Goal: Task Accomplishment & Management: Complete application form

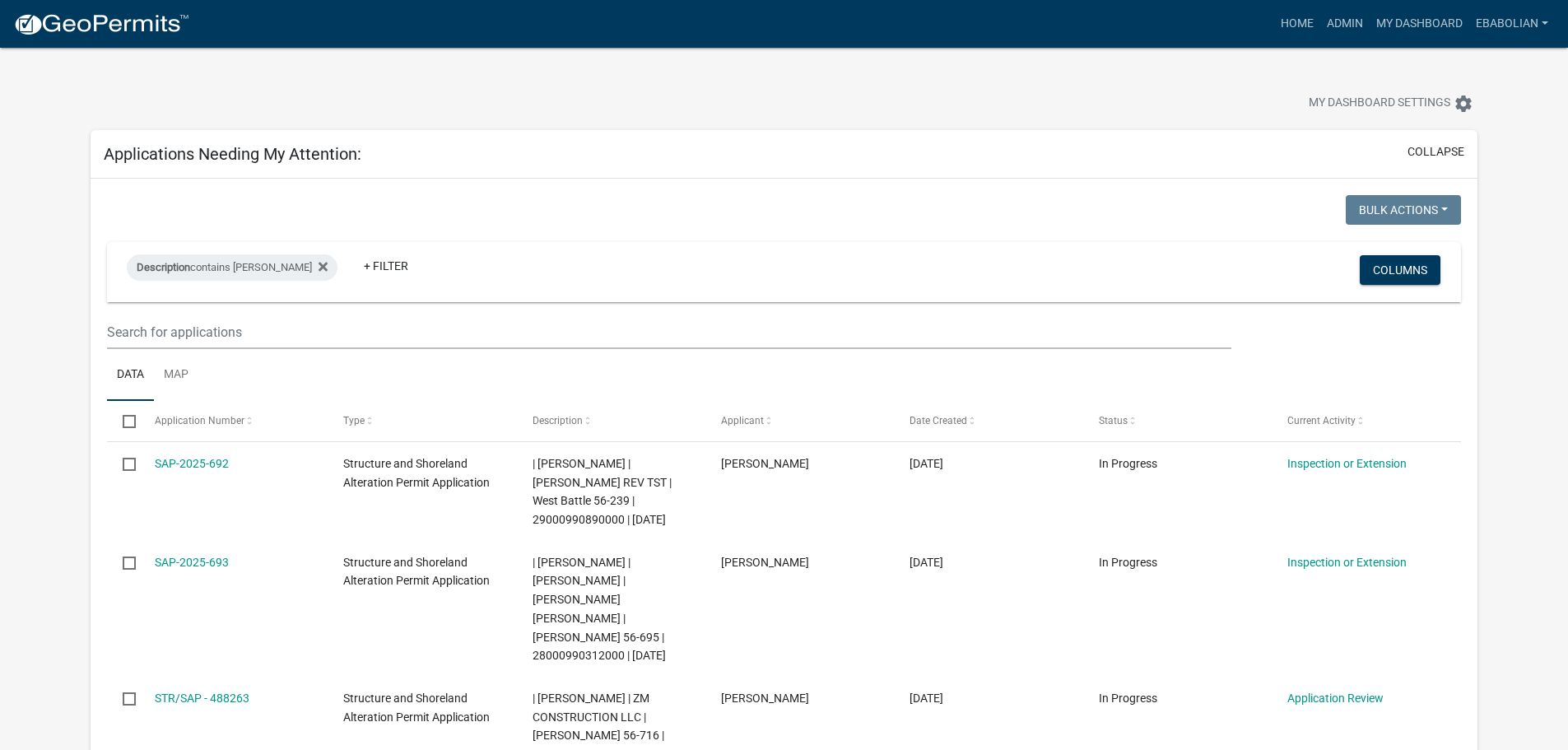
select select "3: 100"
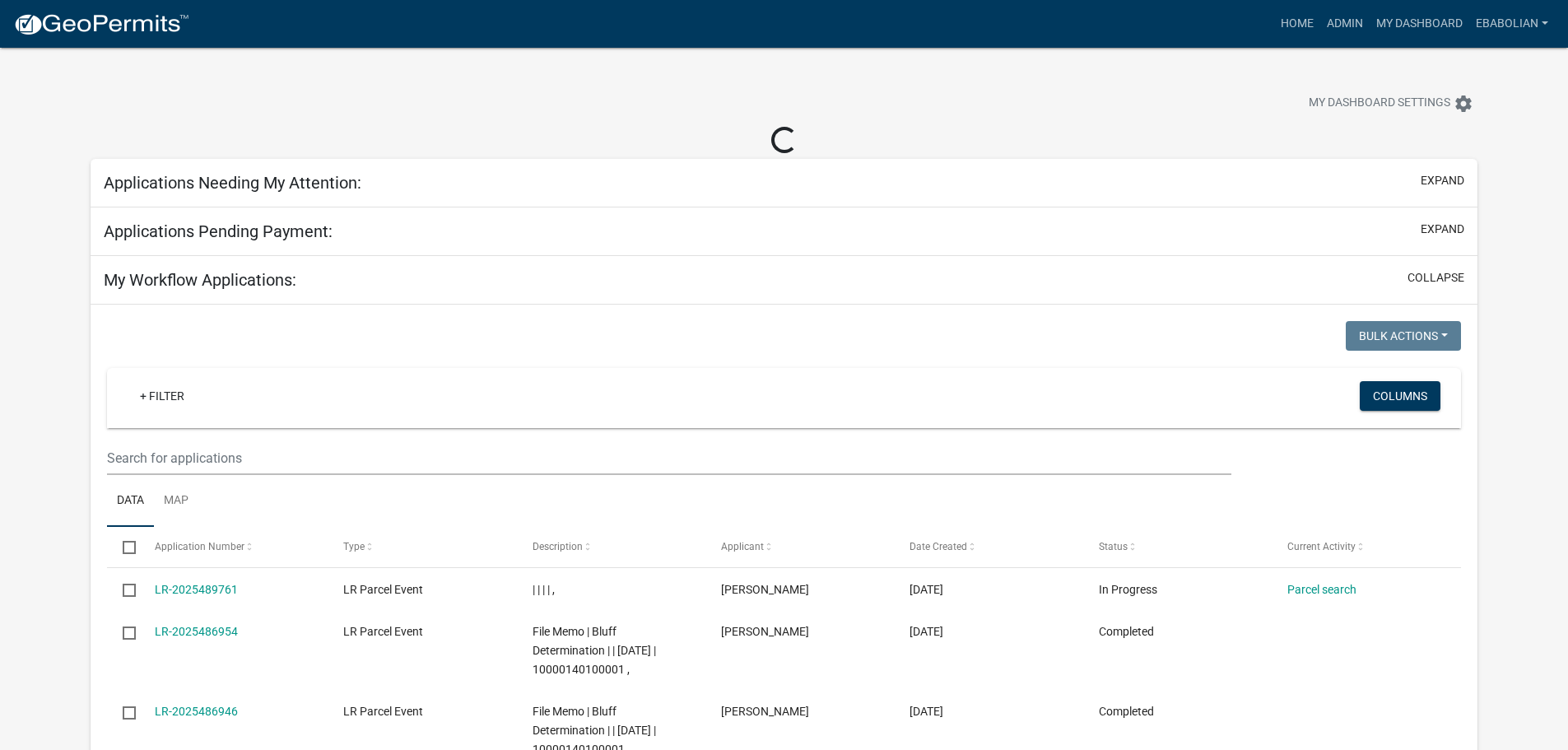
select select "3: 100"
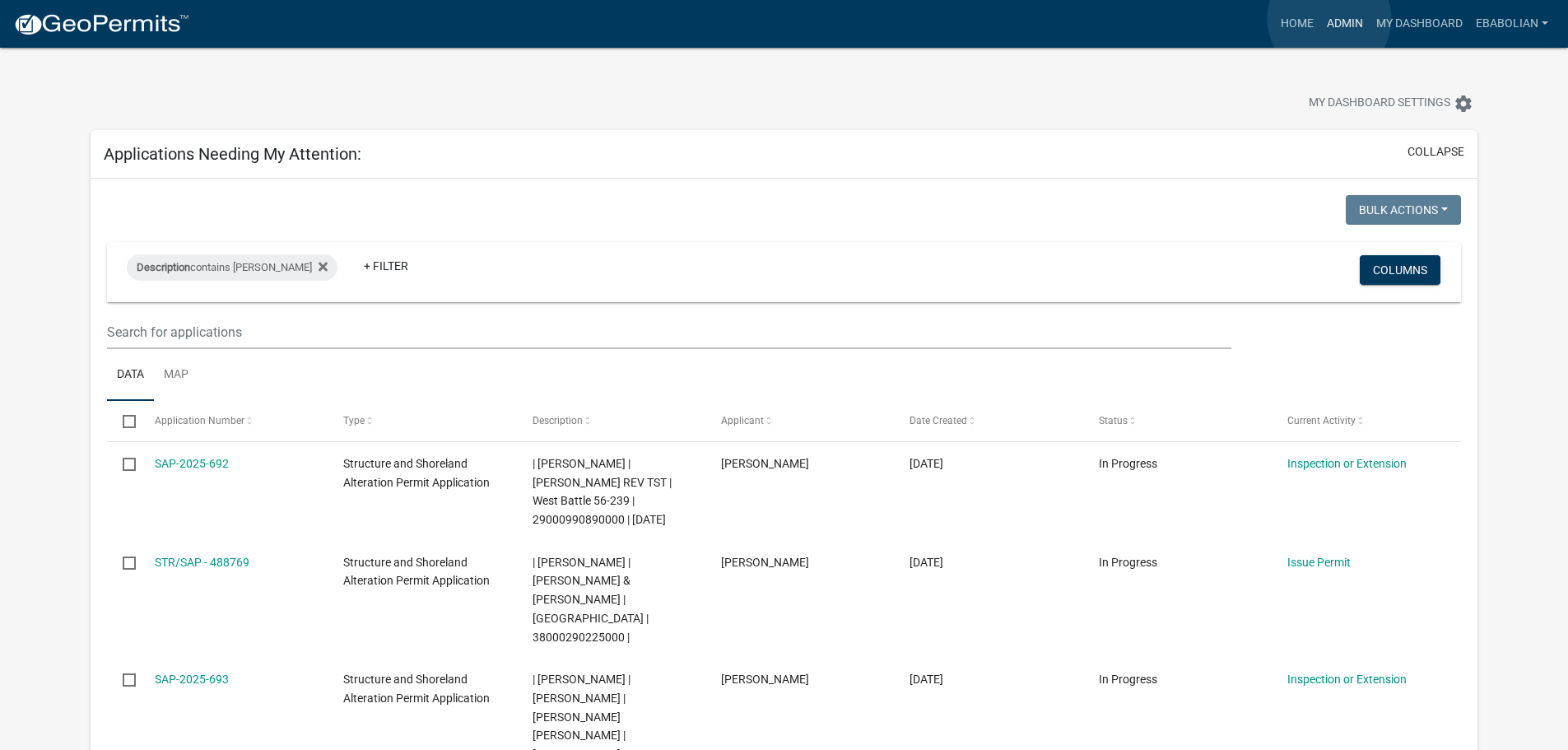
click at [1329, 19] on link "Admin" at bounding box center [1345, 23] width 50 height 31
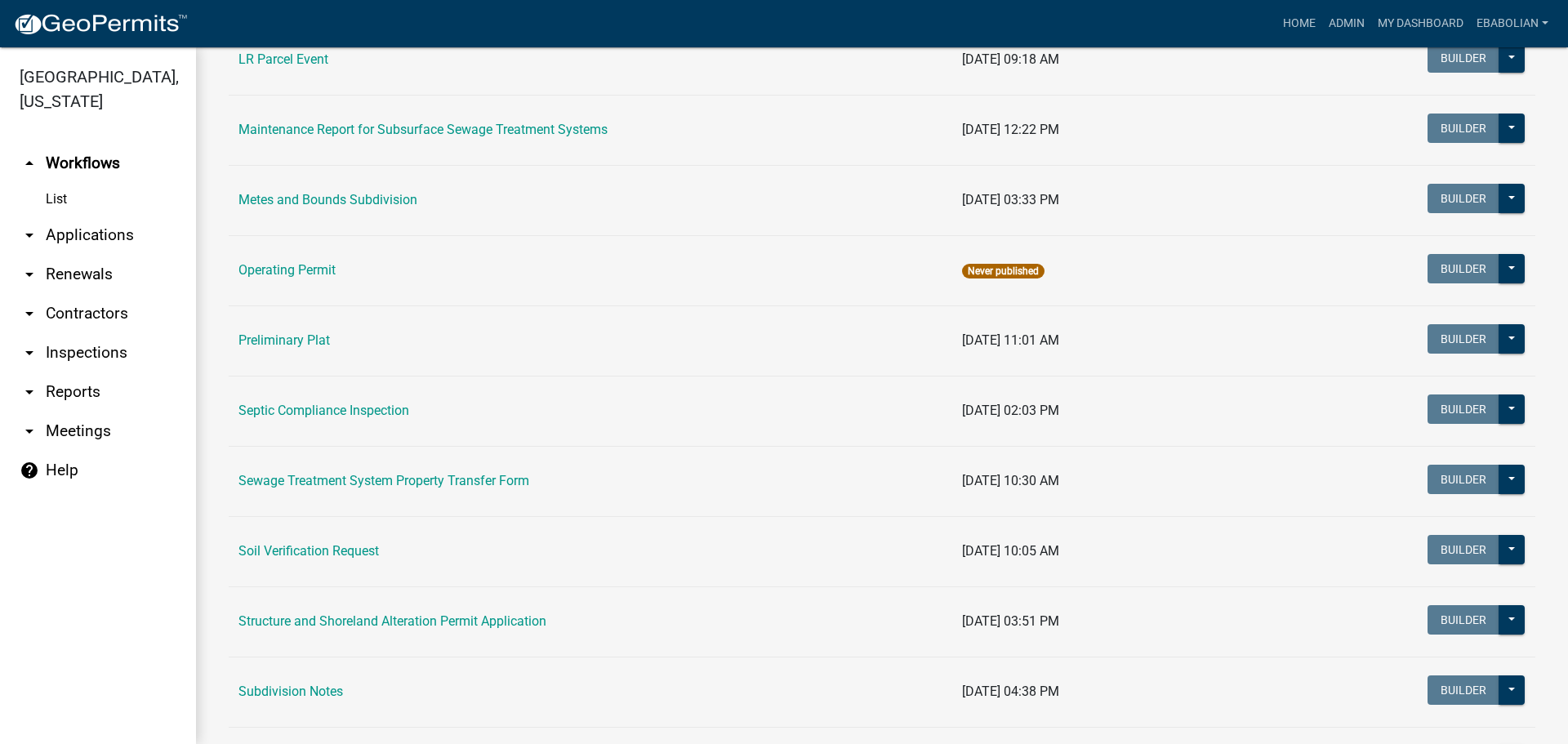
scroll to position [572, 0]
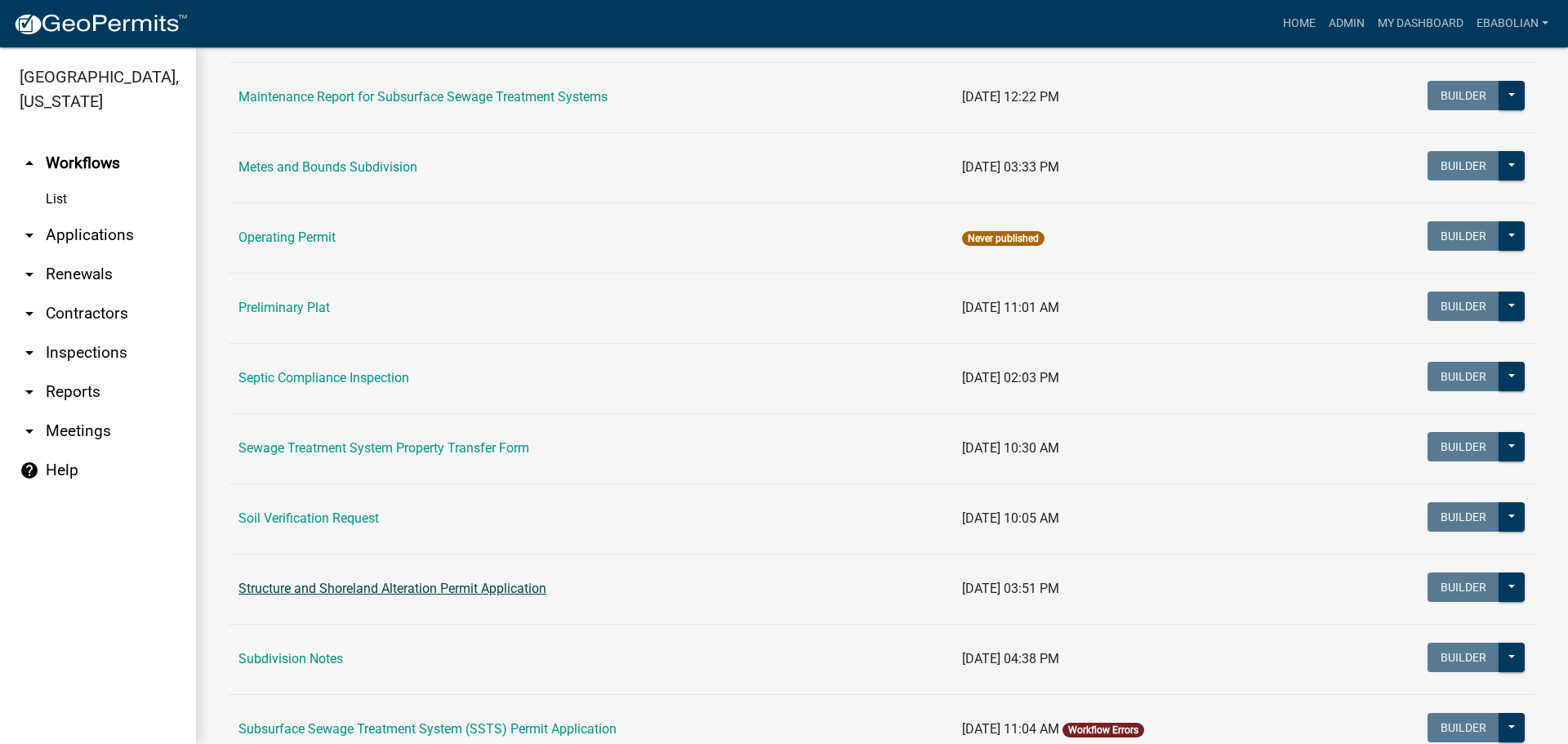
click at [394, 586] on link "Structure and Shoreland Alteration Permit Application" at bounding box center [392, 588] width 308 height 15
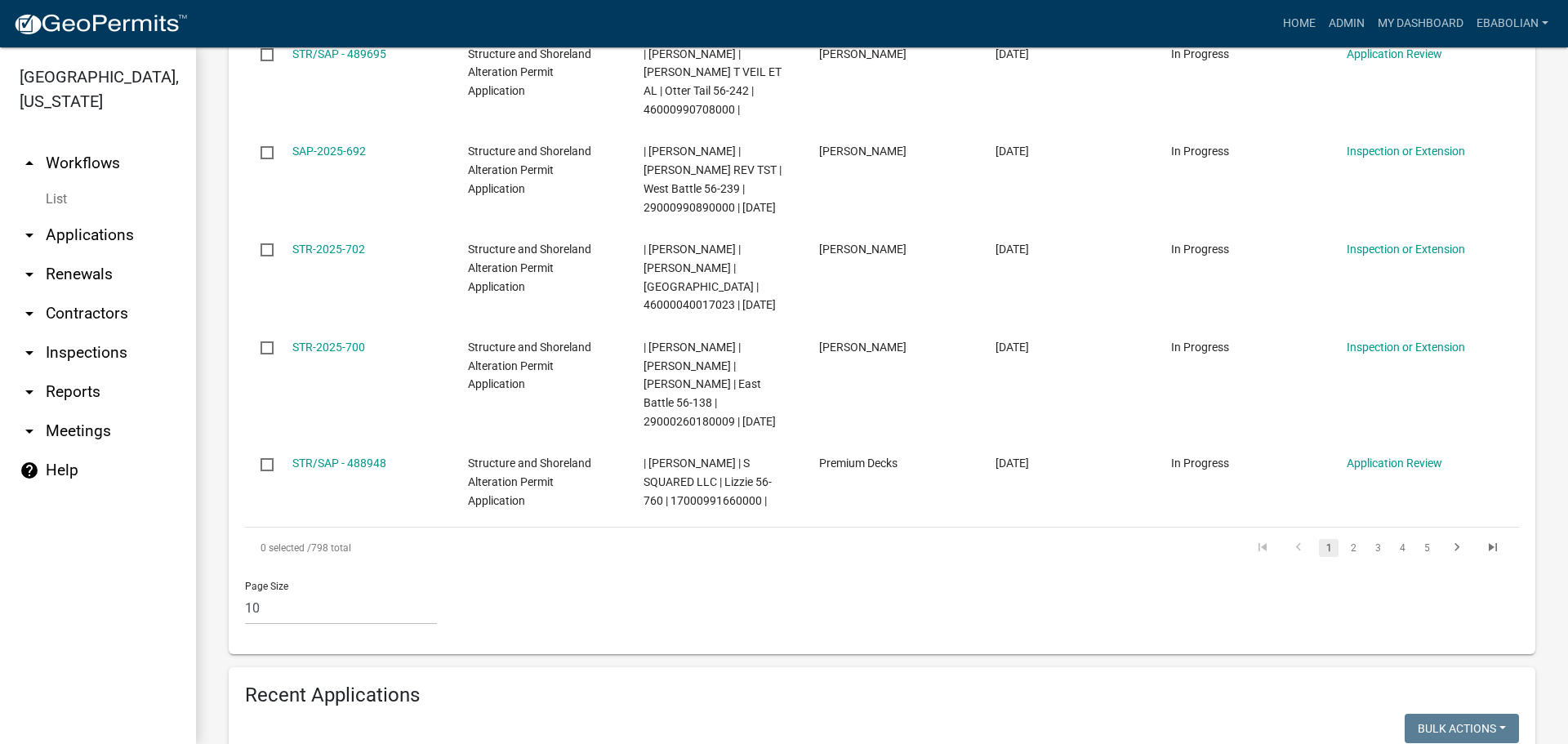
scroll to position [1225, 0]
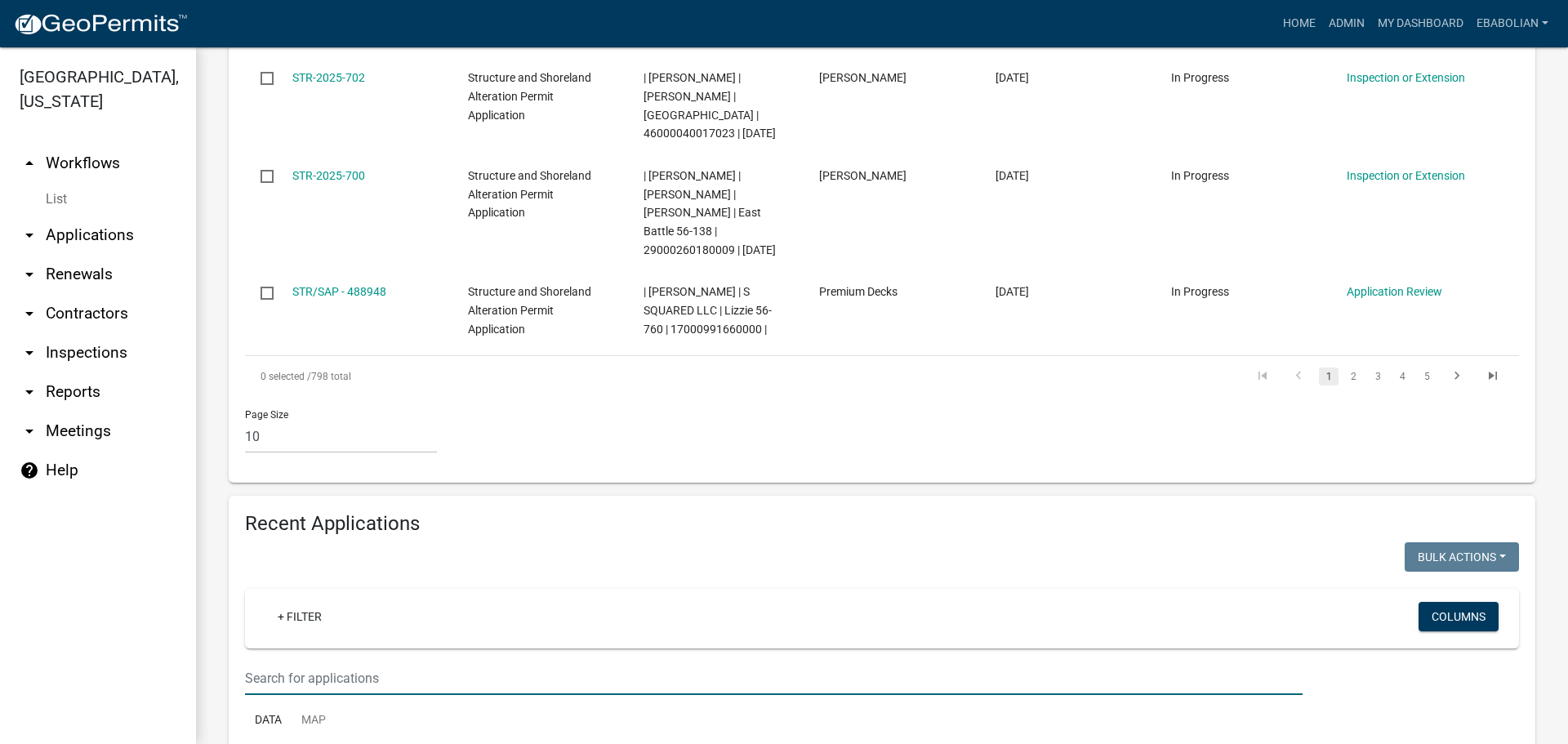
click at [343, 662] on input "text" at bounding box center [773, 678] width 1058 height 34
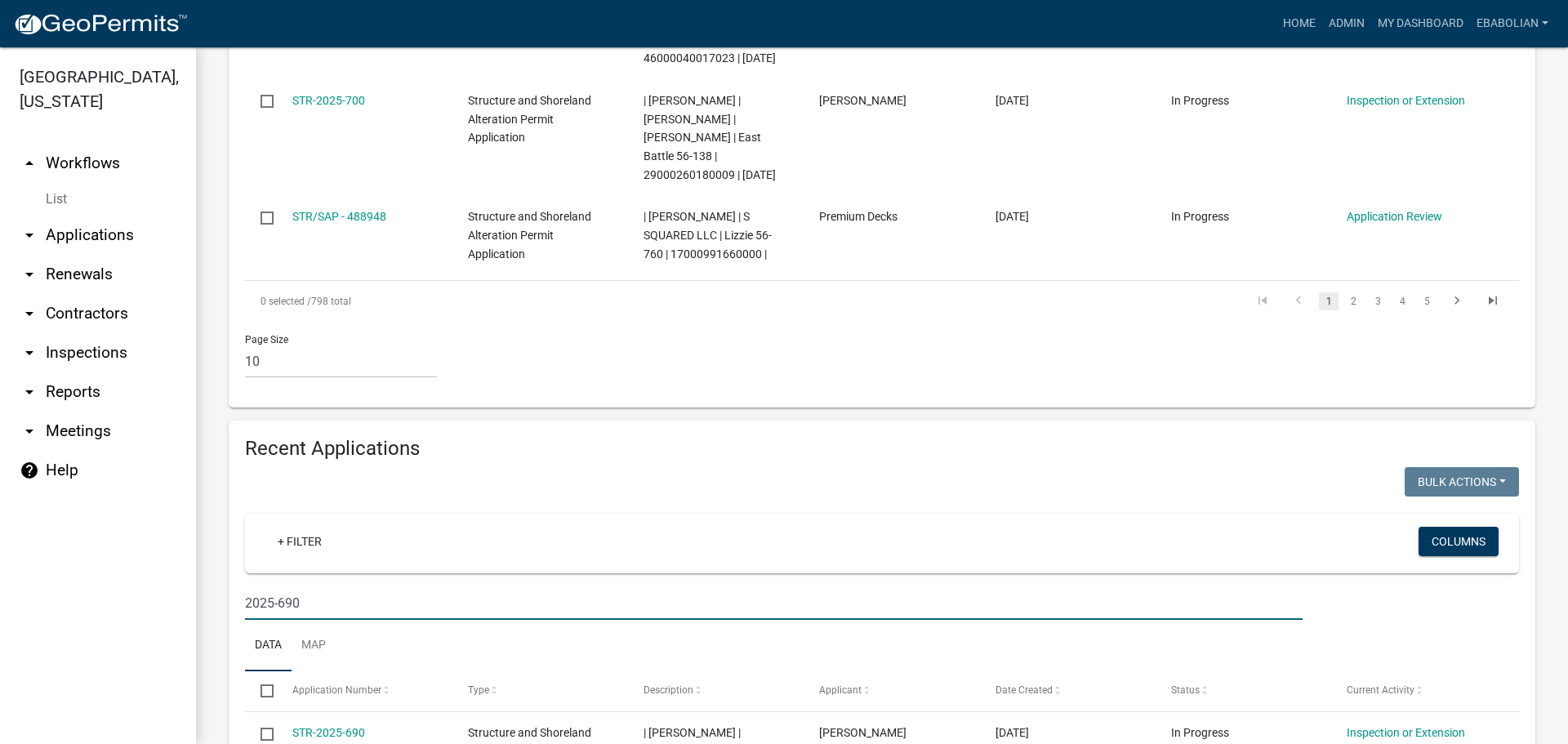
scroll to position [1424, 0]
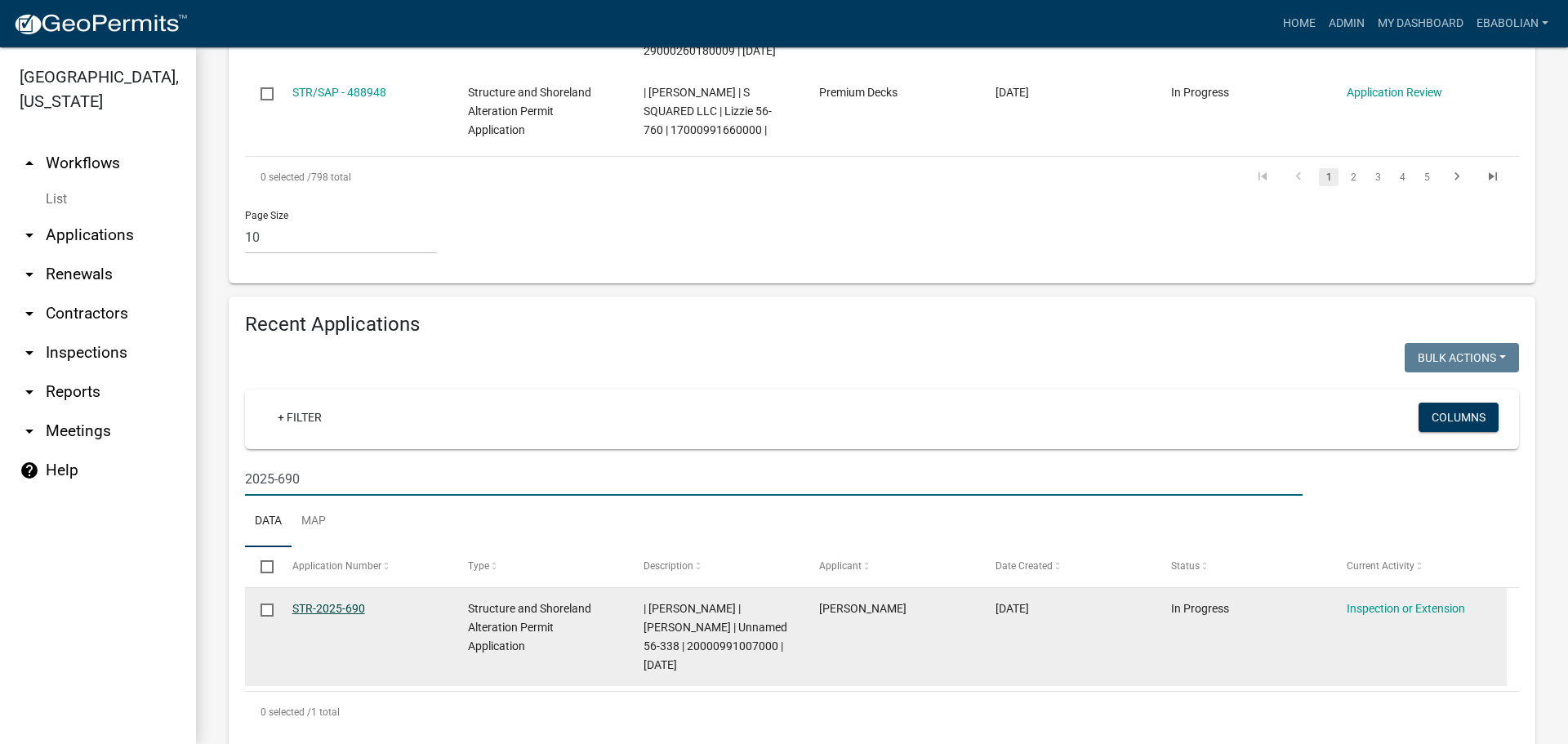
type input "2025-690"
click at [317, 602] on link "STR-2025-690" at bounding box center [328, 609] width 73 height 14
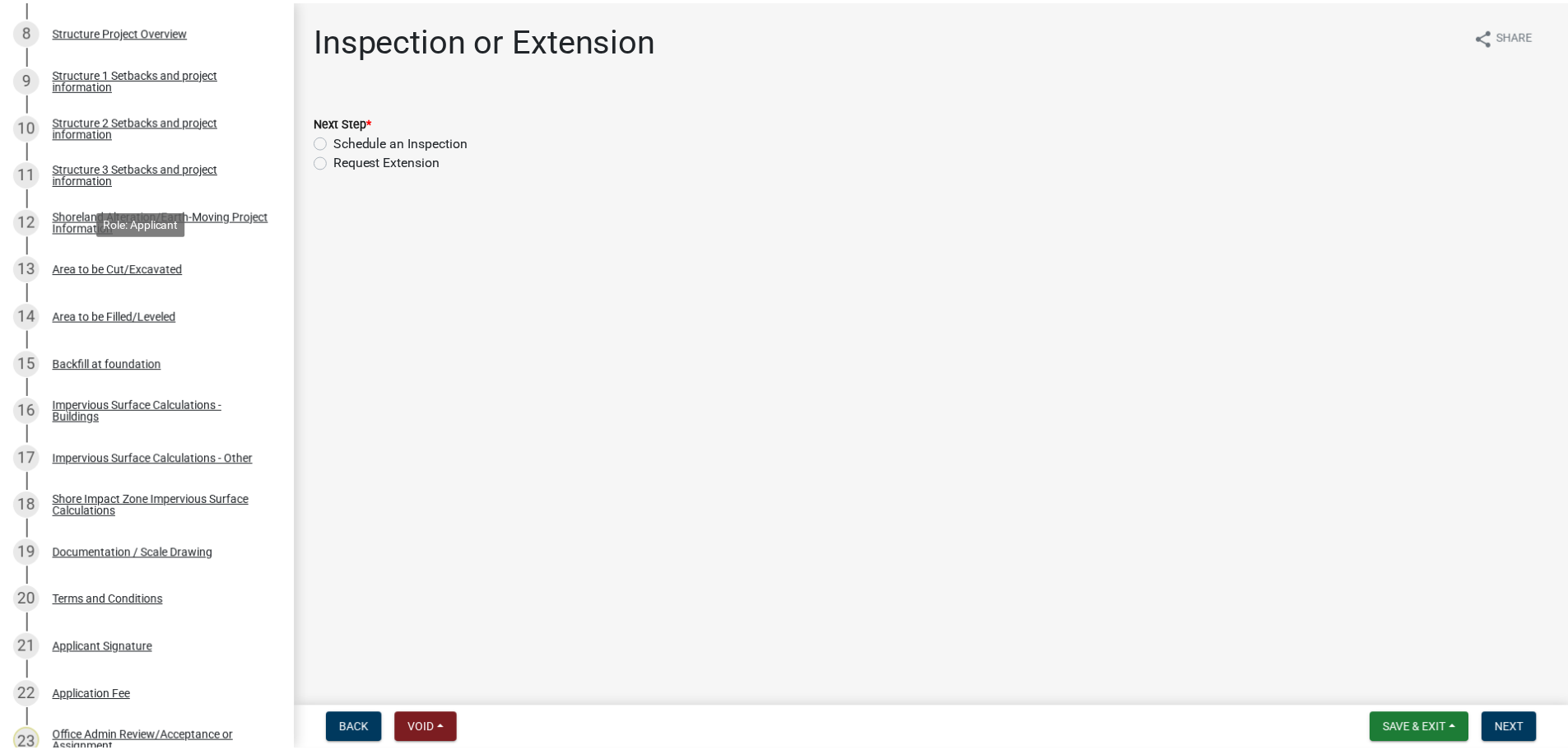
scroll to position [741, 0]
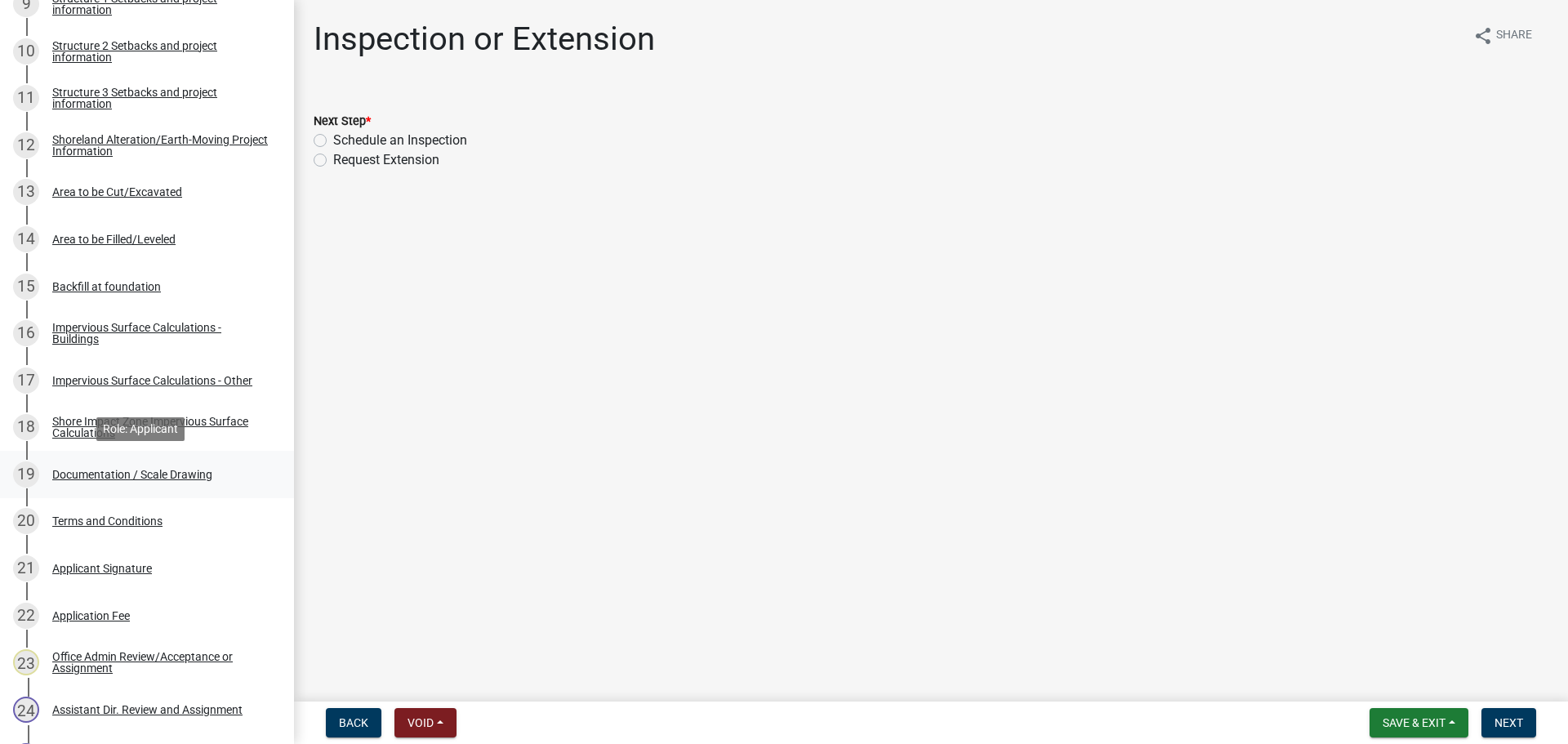
click at [185, 471] on div "Documentation / Scale Drawing" at bounding box center [132, 474] width 160 height 12
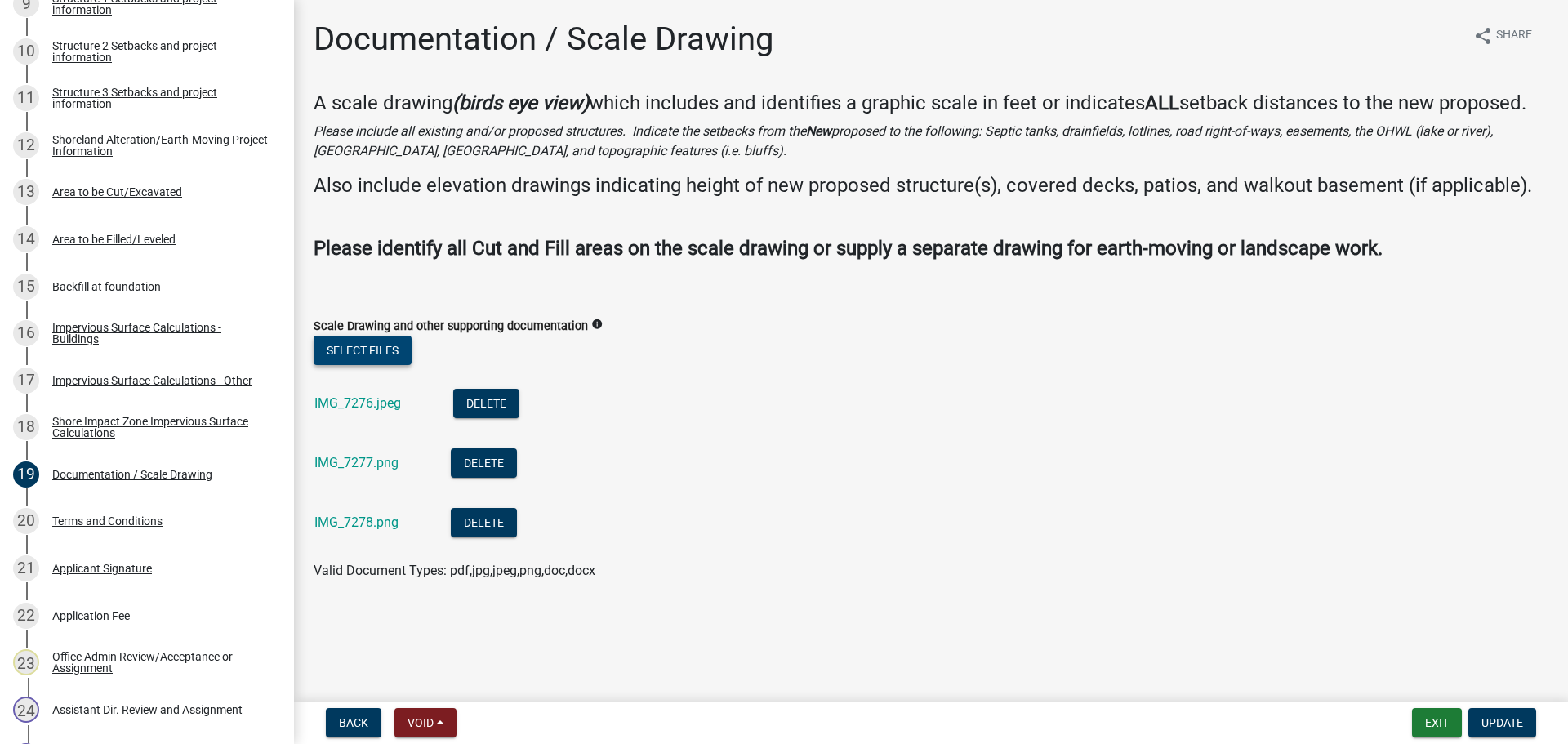
click at [375, 345] on button "Select files" at bounding box center [362, 350] width 98 height 29
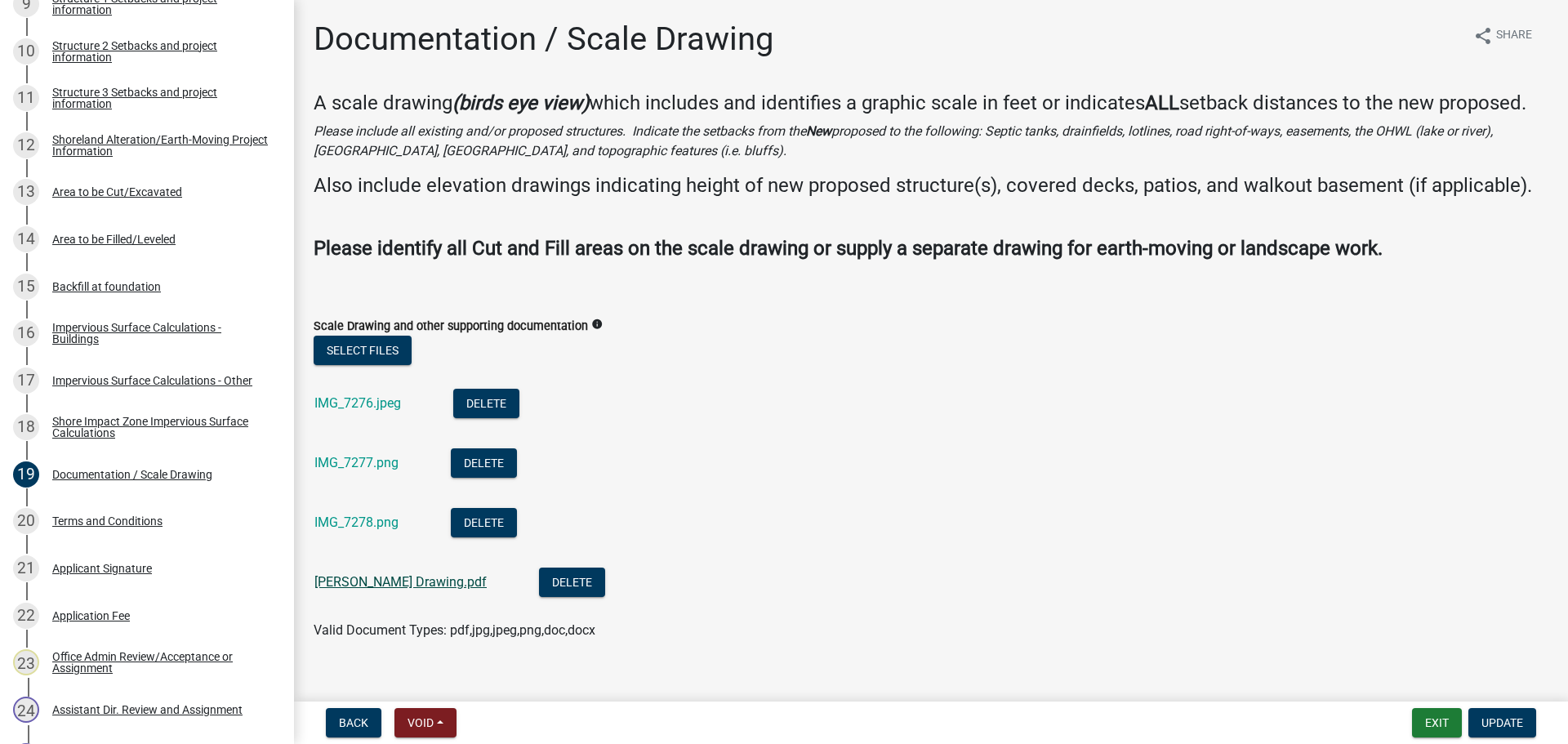
click at [420, 589] on link "Ryan Hendrickson Drawing.pdf" at bounding box center [401, 581] width 172 height 15
click at [1497, 720] on span "Update" at bounding box center [1502, 723] width 42 height 14
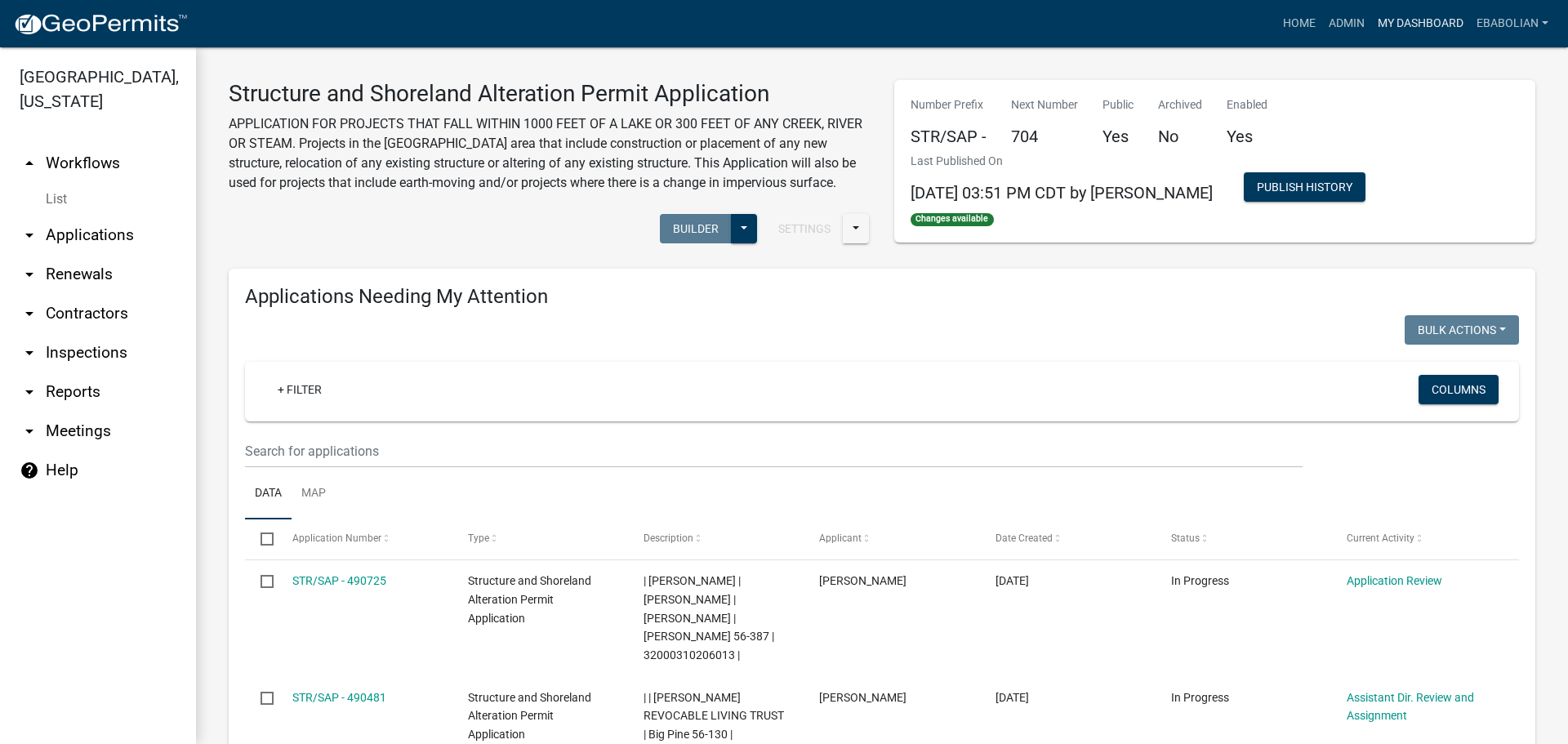
click at [1399, 19] on link "My Dashboard" at bounding box center [1421, 23] width 99 height 31
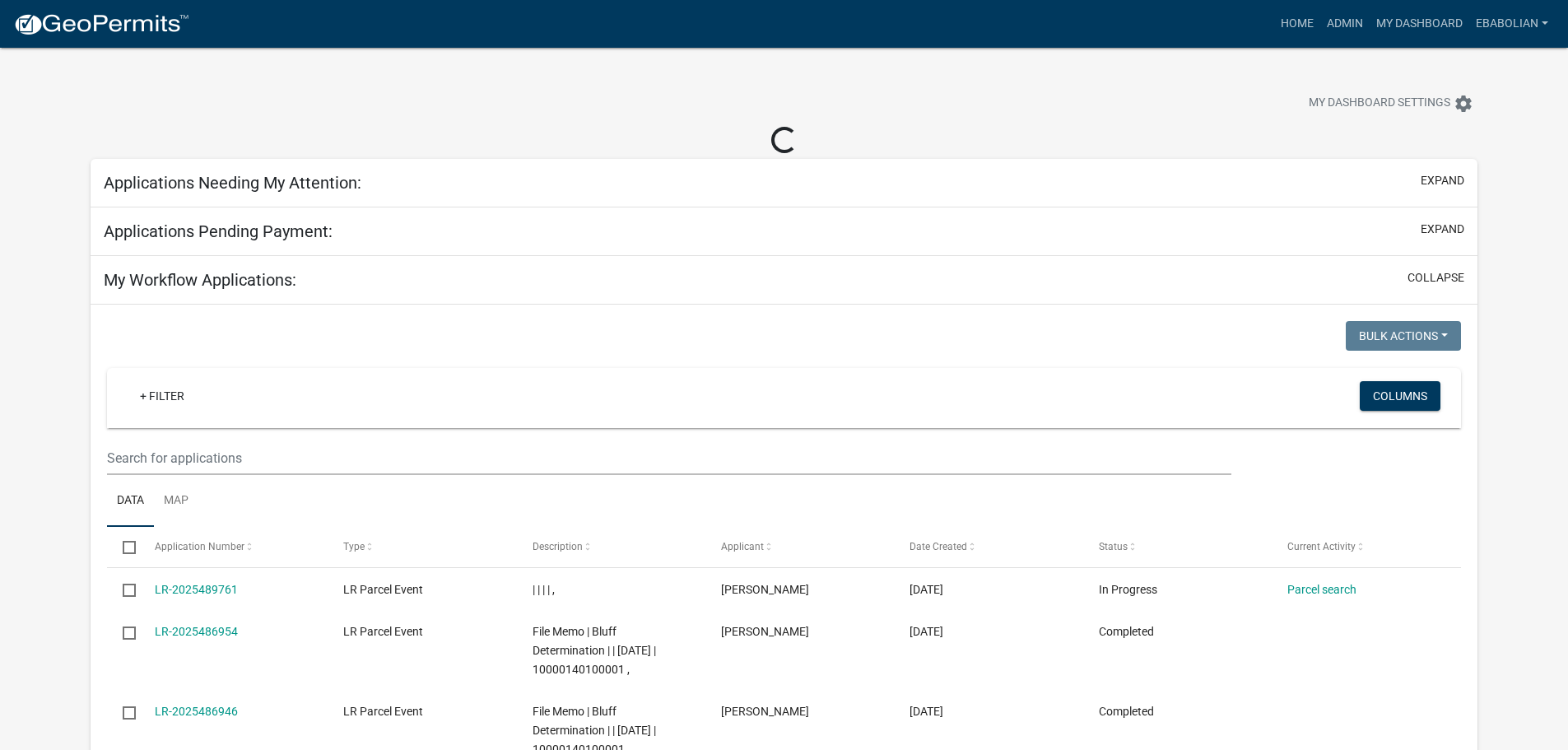
select select "3: 100"
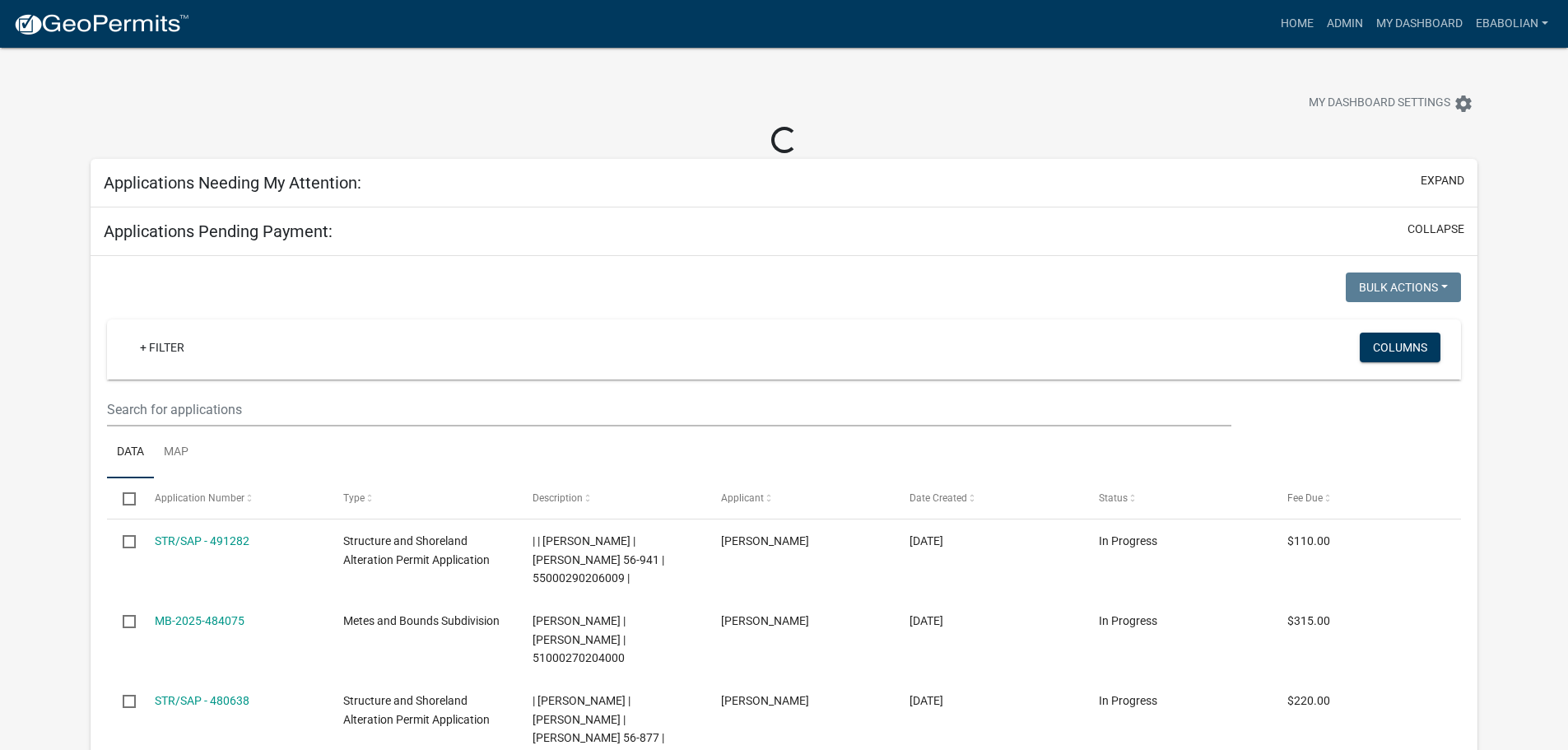
select select "3: 100"
